Goal: Communication & Community: Answer question/provide support

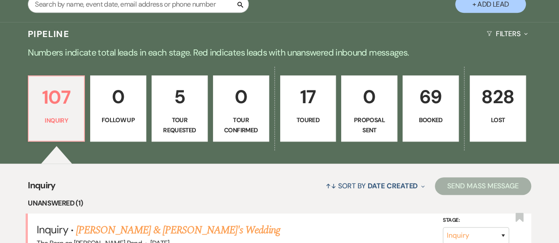
scroll to position [221, 0]
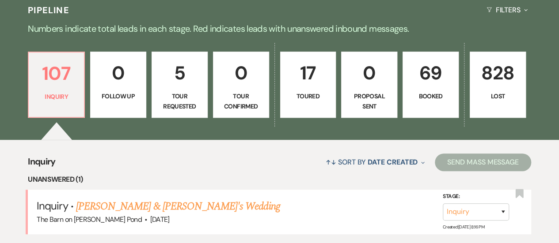
click at [173, 199] on link "[PERSON_NAME] & [PERSON_NAME]'s Wedding" at bounding box center [178, 207] width 204 height 16
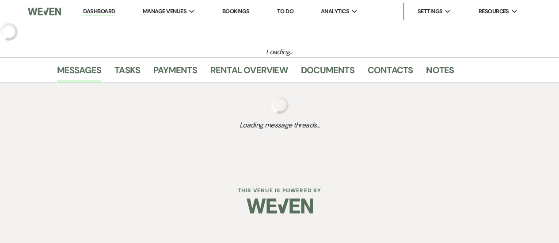
select select "5"
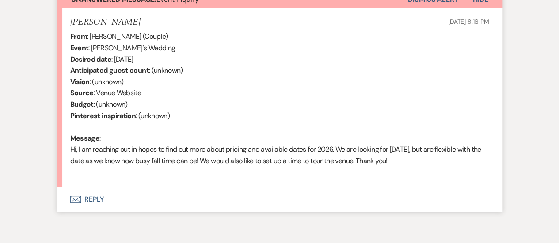
scroll to position [353, 0]
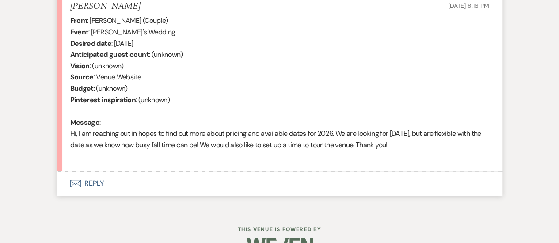
click at [91, 180] on button "Envelope Reply" at bounding box center [279, 183] width 445 height 25
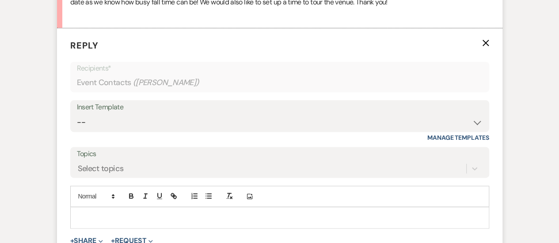
scroll to position [538, 0]
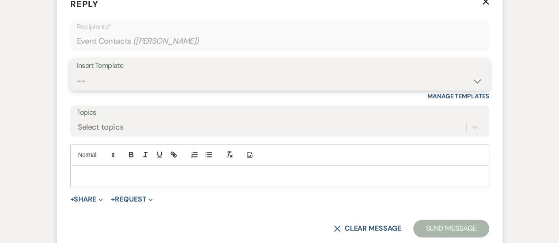
click at [109, 81] on select "-- Weven Planning Portal Introduction (Booked Events) Tour Request Response Fol…" at bounding box center [279, 80] width 405 height 17
click at [234, 52] on form "Reply X Recipients* Event Contacts ( [PERSON_NAME] ) Insert Template -- Weven P…" at bounding box center [279, 117] width 445 height 261
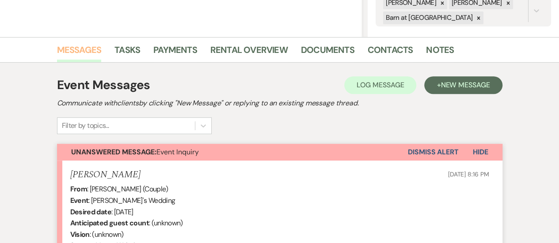
click at [80, 49] on link "Messages" at bounding box center [79, 52] width 45 height 19
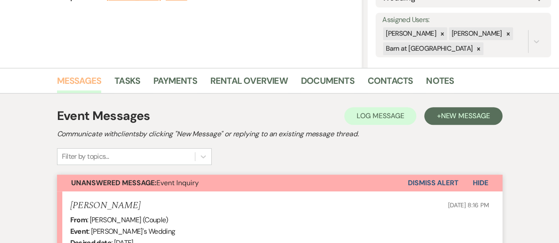
scroll to position [0, 0]
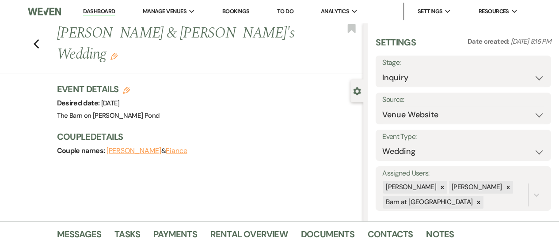
click at [94, 10] on link "Dashboard" at bounding box center [99, 12] width 32 height 8
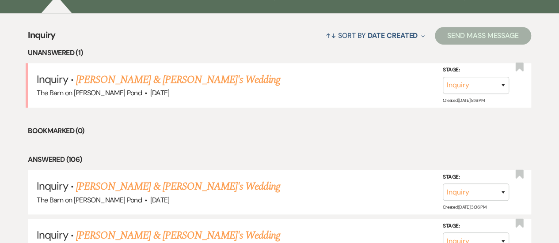
scroll to position [353, 0]
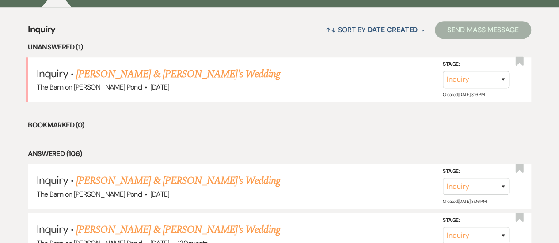
click at [188, 173] on link "[PERSON_NAME] & [PERSON_NAME]'s Wedding" at bounding box center [178, 181] width 204 height 16
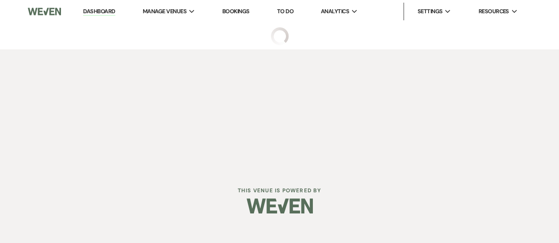
select select "5"
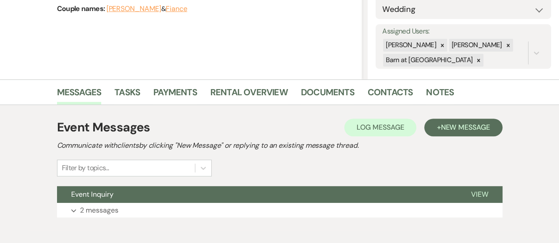
click at [135, 197] on button "Event Inquiry" at bounding box center [257, 194] width 400 height 17
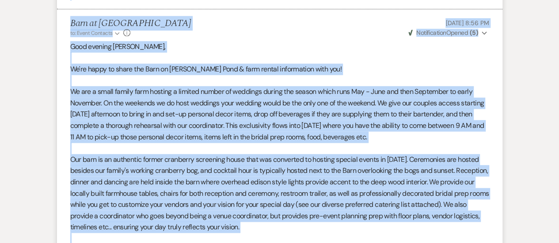
scroll to position [484, 0]
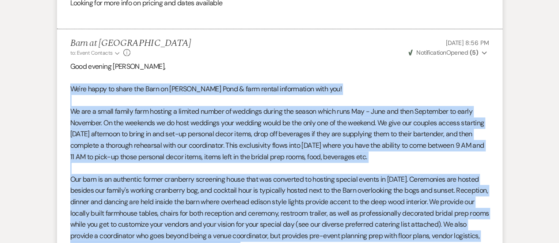
drag, startPoint x: 208, startPoint y: 182, endPoint x: 65, endPoint y: 90, distance: 169.5
click at [65, 90] on li "Barn at [GEOGRAPHIC_DATA] to: Event Contacts Expand Info [DATE] 8:56 PM Weven C…" at bounding box center [279, 201] width 445 height 344
copy div "We're happy to share the Barn on [PERSON_NAME] Pond & farm rental information w…"
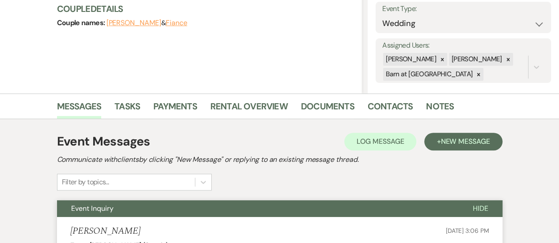
scroll to position [0, 0]
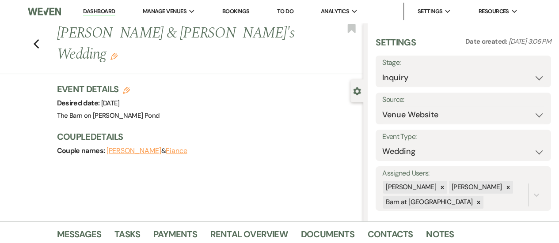
click at [104, 11] on link "Dashboard" at bounding box center [99, 12] width 32 height 8
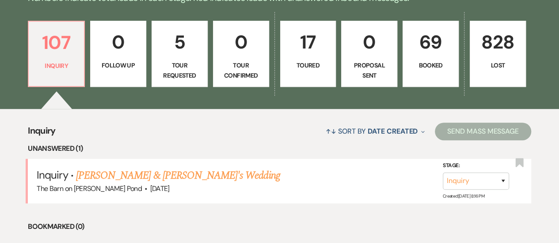
scroll to position [265, 0]
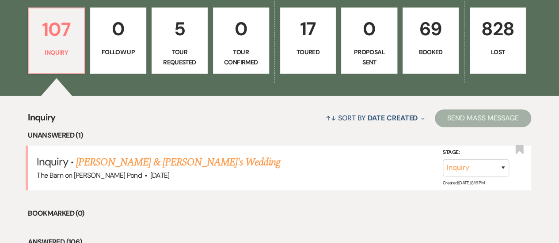
click at [112, 155] on link "[PERSON_NAME] & [PERSON_NAME]'s Wedding" at bounding box center [178, 163] width 204 height 16
select select "5"
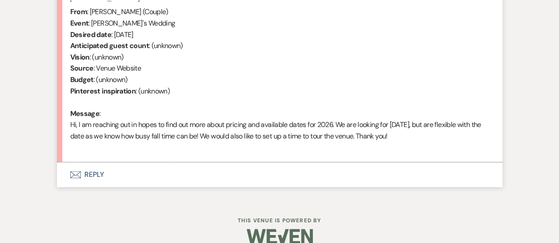
click at [93, 178] on button "Envelope Reply" at bounding box center [279, 175] width 445 height 25
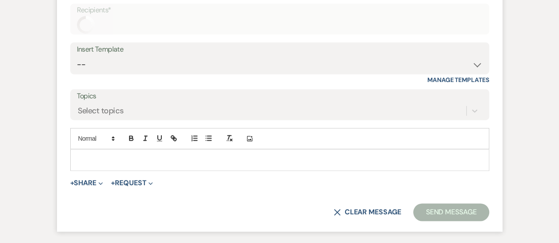
scroll to position [575, 0]
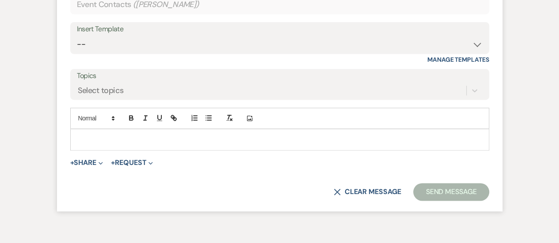
click at [105, 131] on div at bounding box center [280, 139] width 418 height 20
paste div
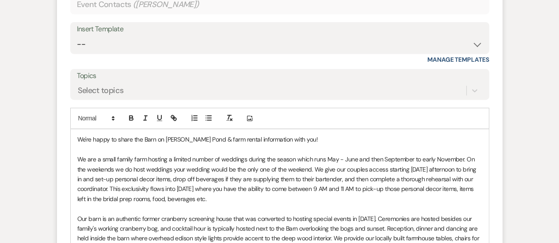
click at [75, 136] on div "We're happy to share the Barn on [PERSON_NAME] Pond & farm rental information w…" at bounding box center [280, 243] width 418 height 228
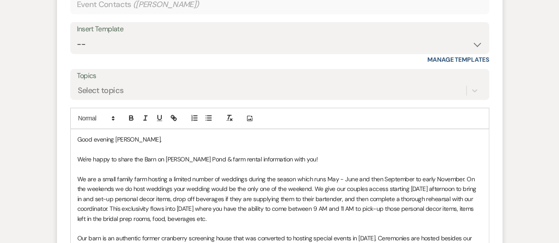
click at [323, 161] on p "﻿ We're happy to share the Barn on [PERSON_NAME] Pond & farm rental information…" at bounding box center [279, 160] width 405 height 10
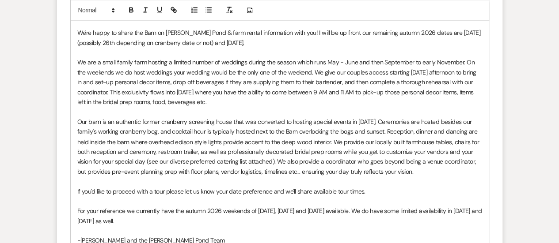
scroll to position [707, 0]
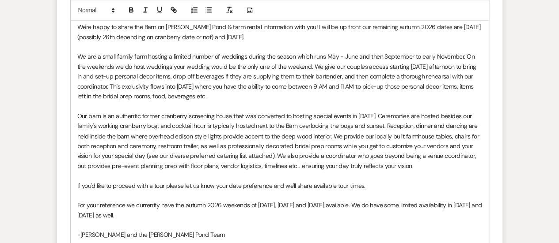
drag, startPoint x: 166, startPoint y: 216, endPoint x: 48, endPoint y: 203, distance: 118.7
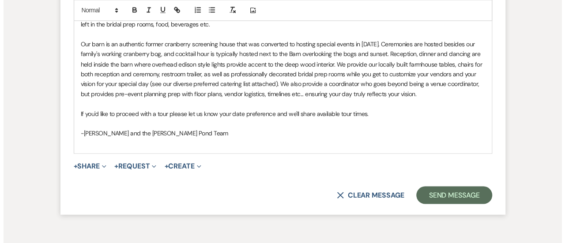
scroll to position [830, 0]
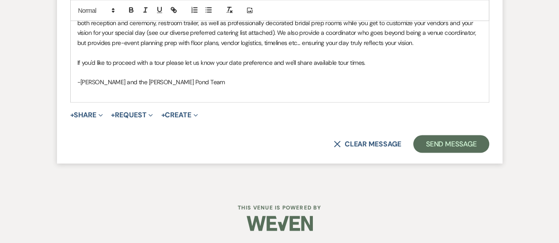
click at [83, 116] on button "+ Share Expand" at bounding box center [86, 114] width 33 height 7
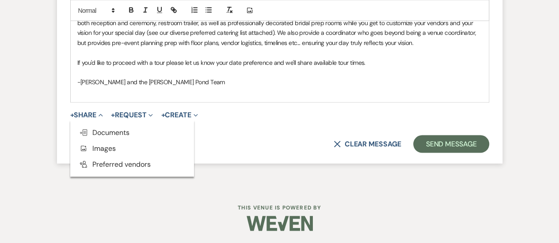
click at [94, 129] on span "Doc Upload Documents" at bounding box center [104, 132] width 50 height 9
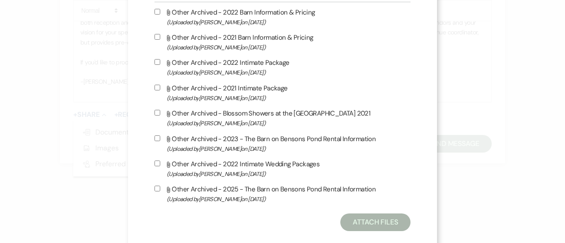
scroll to position [397, 0]
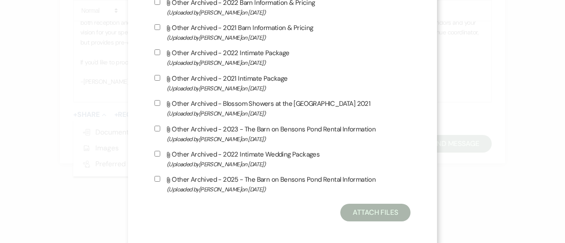
click at [188, 180] on label "Attach File Other Archived - 2025 - The Barn on Bensons Pond Rental Information…" at bounding box center [283, 184] width 256 height 21
click at [160, 180] on input "Attach File Other Archived - 2025 - The Barn on Bensons Pond Rental Information…" at bounding box center [158, 179] width 6 height 6
click at [188, 180] on label "Attach File Other Archived - 2025 - The Barn on Bensons Pond Rental Information…" at bounding box center [283, 184] width 256 height 21
click at [160, 180] on input "Attach File Other Archived - 2025 - The Barn on Bensons Pond Rental Information…" at bounding box center [158, 179] width 6 height 6
checkbox input "false"
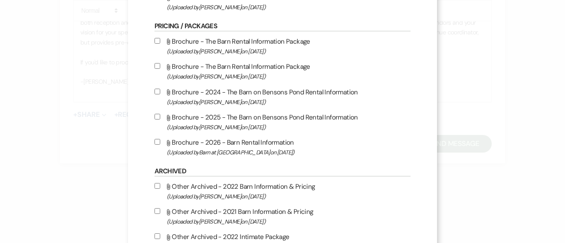
scroll to position [177, 0]
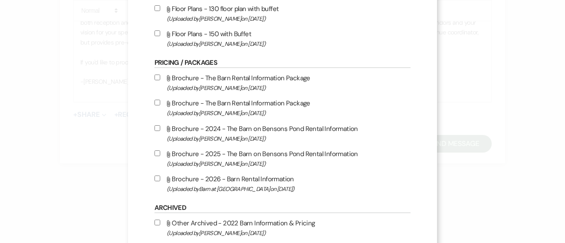
click at [155, 177] on input "Attach File Brochure - 2026 - Barn Rental Information (Uploaded by Barn at [GEO…" at bounding box center [158, 179] width 6 height 6
checkbox input "true"
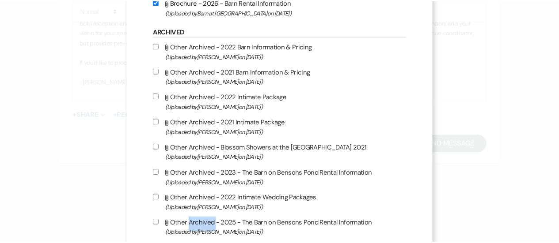
scroll to position [397, 0]
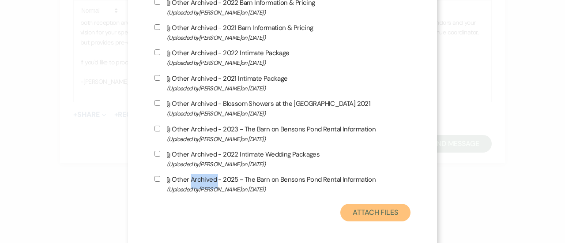
click at [371, 211] on button "Attach Files" at bounding box center [376, 213] width 70 height 18
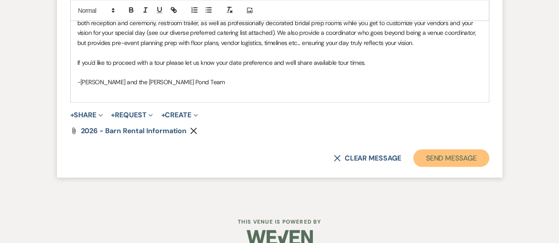
click at [454, 154] on button "Send Message" at bounding box center [451, 158] width 76 height 18
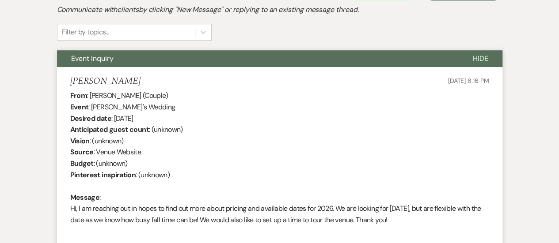
scroll to position [0, 0]
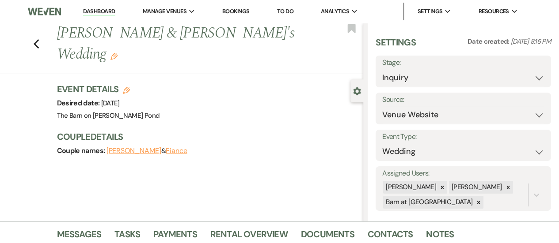
click at [88, 12] on link "Dashboard" at bounding box center [99, 12] width 32 height 8
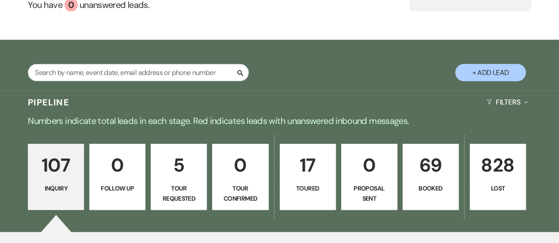
scroll to position [132, 0]
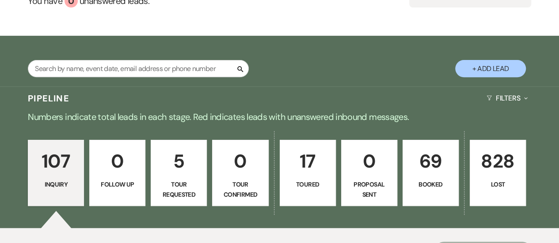
click at [419, 147] on p "69" at bounding box center [430, 162] width 45 height 30
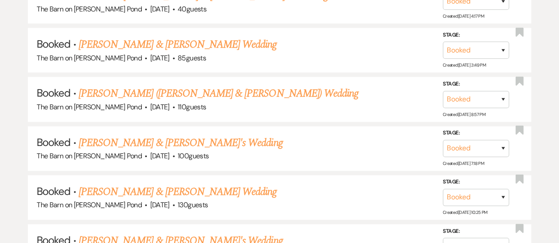
scroll to position [558, 0]
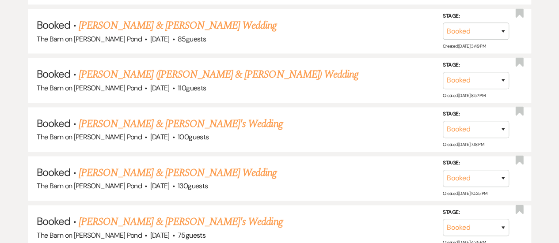
click at [166, 214] on link "[PERSON_NAME] & [PERSON_NAME]'s Wedding" at bounding box center [181, 222] width 204 height 16
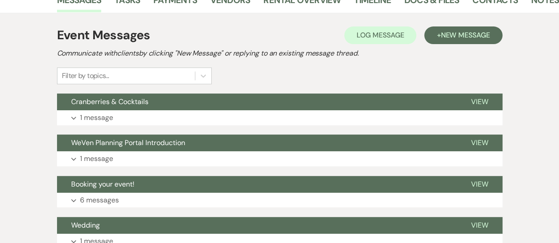
scroll to position [177, 0]
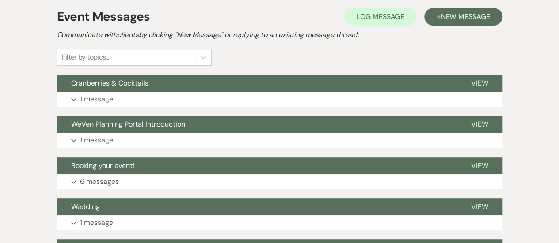
click at [120, 88] on button "Cranberries & Cocktails" at bounding box center [257, 83] width 400 height 17
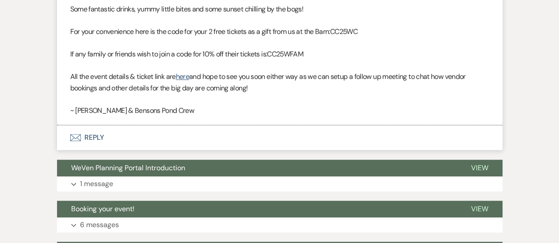
click at [105, 140] on button "Envelope Reply" at bounding box center [279, 137] width 445 height 25
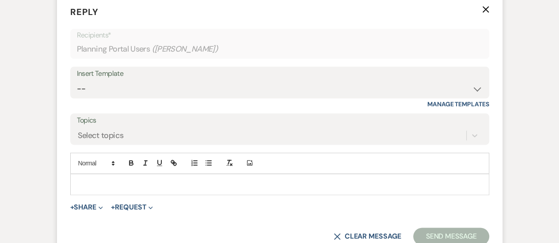
scroll to position [487, 0]
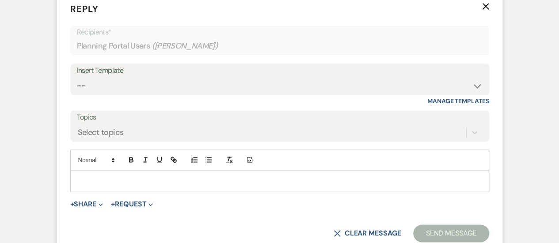
click at [131, 174] on div at bounding box center [280, 181] width 418 height 20
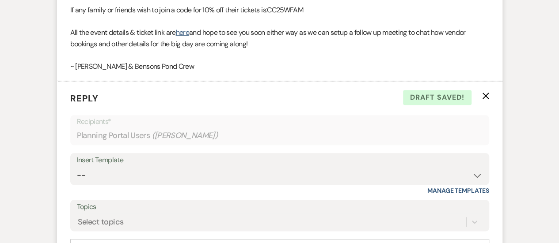
scroll to position [397, 0]
click at [485, 95] on use "button" at bounding box center [485, 96] width 7 height 7
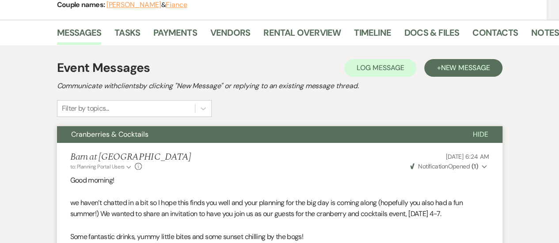
scroll to position [88, 0]
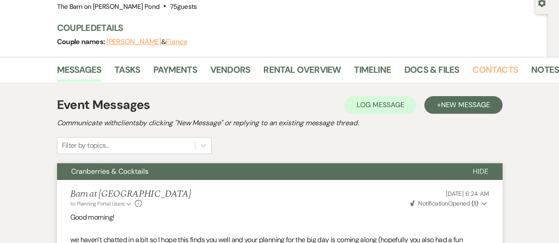
click at [505, 70] on link "Contacts" at bounding box center [494, 72] width 45 height 19
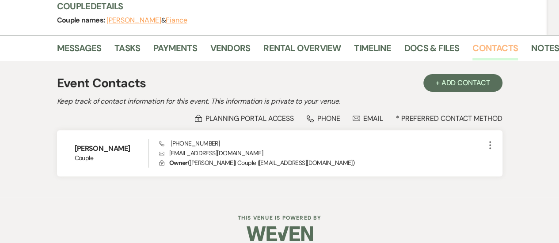
scroll to position [121, 0]
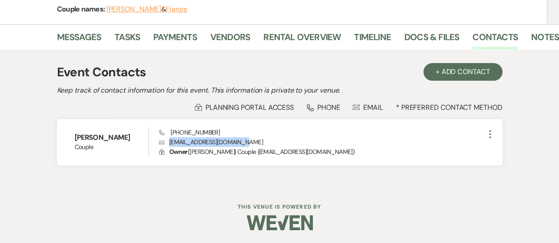
drag, startPoint x: 246, startPoint y: 142, endPoint x: 168, endPoint y: 145, distance: 77.8
click at [168, 145] on p "Envelope [EMAIL_ADDRESS][DOMAIN_NAME]" at bounding box center [322, 142] width 326 height 10
copy p "[EMAIL_ADDRESS][DOMAIN_NAME]"
click at [77, 34] on link "Messages" at bounding box center [79, 39] width 45 height 19
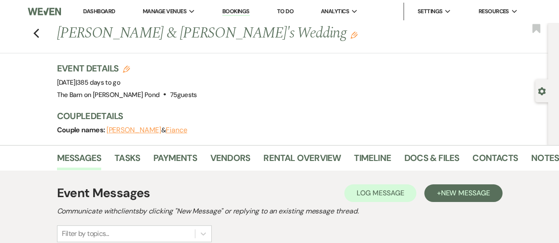
click at [96, 12] on link "Dashboard" at bounding box center [99, 12] width 32 height 8
